Goal: Find specific page/section: Find specific page/section

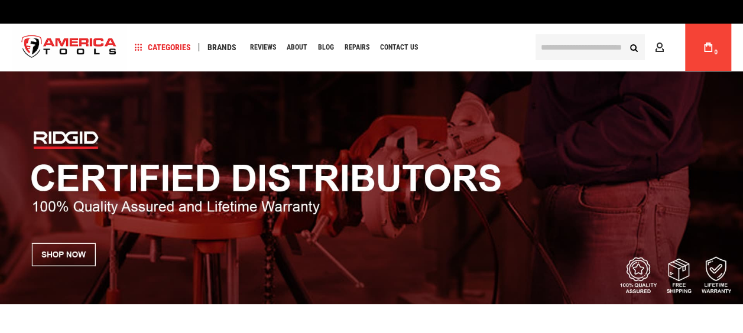
click at [555, 56] on input "text" at bounding box center [589, 47] width 109 height 26
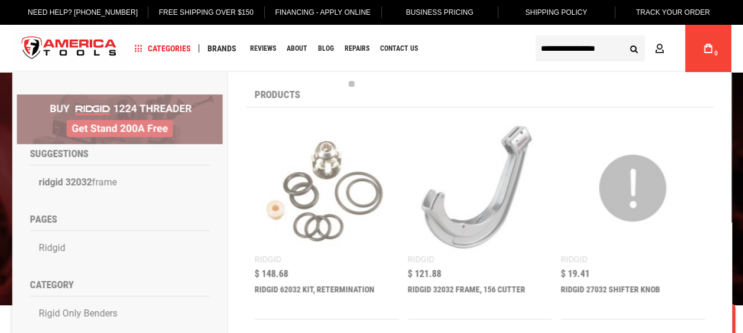
type input "**********"
click at [622, 37] on button "Search" at bounding box center [633, 48] width 22 height 22
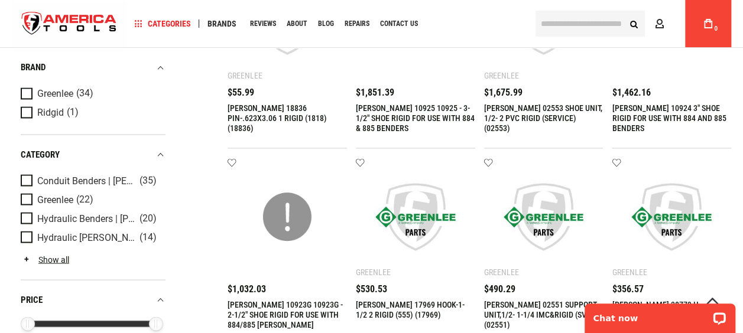
scroll to position [967, 0]
